Goal: Find specific page/section: Find specific page/section

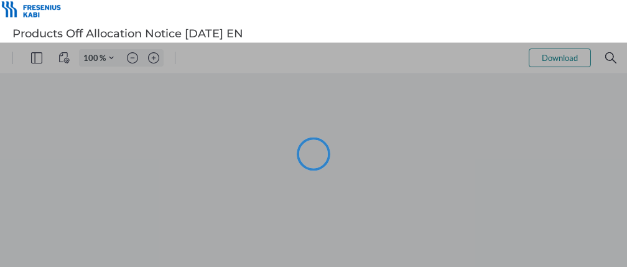
type input "39"
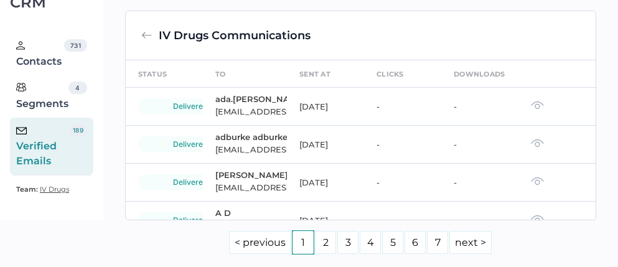
click at [44, 124] on div "Verified Emails" at bounding box center [42, 146] width 53 height 45
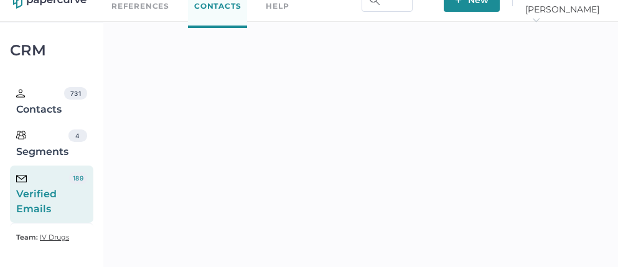
click at [42, 194] on div "Verified Emails" at bounding box center [42, 194] width 53 height 45
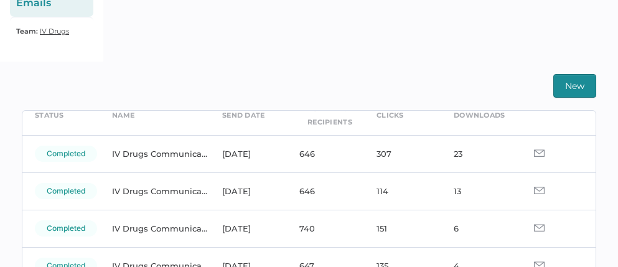
scroll to position [68, 0]
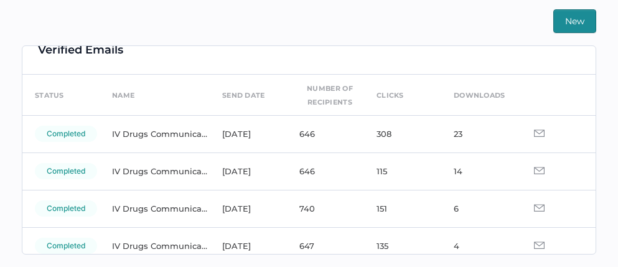
scroll to position [19, 0]
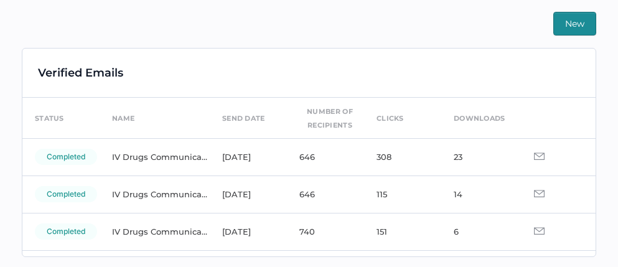
scroll to position [292, 0]
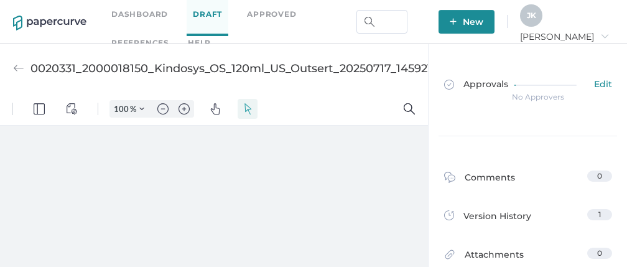
type input "16"
